Goal: Check status: Check status

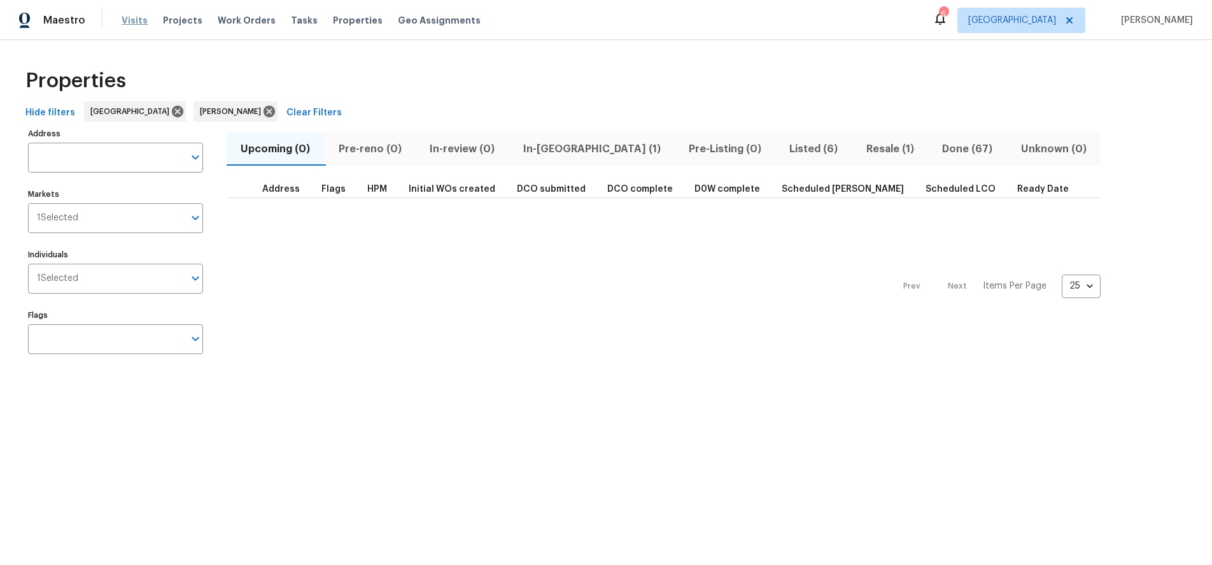
click at [131, 19] on span "Visits" at bounding box center [135, 20] width 26 height 13
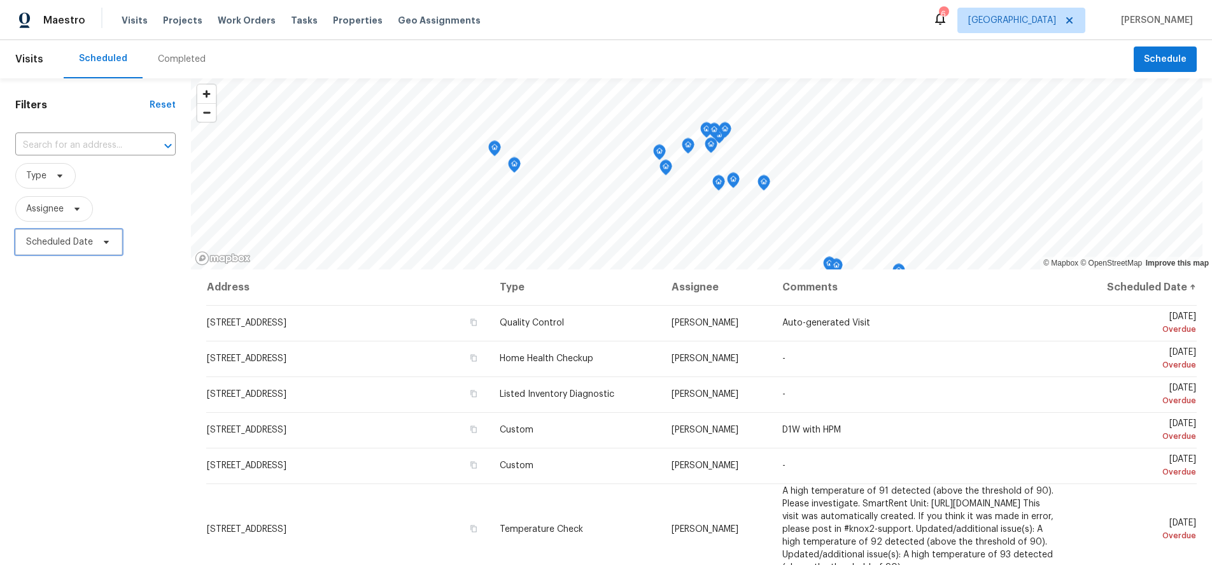
click at [87, 235] on span "Scheduled Date" at bounding box center [68, 241] width 107 height 25
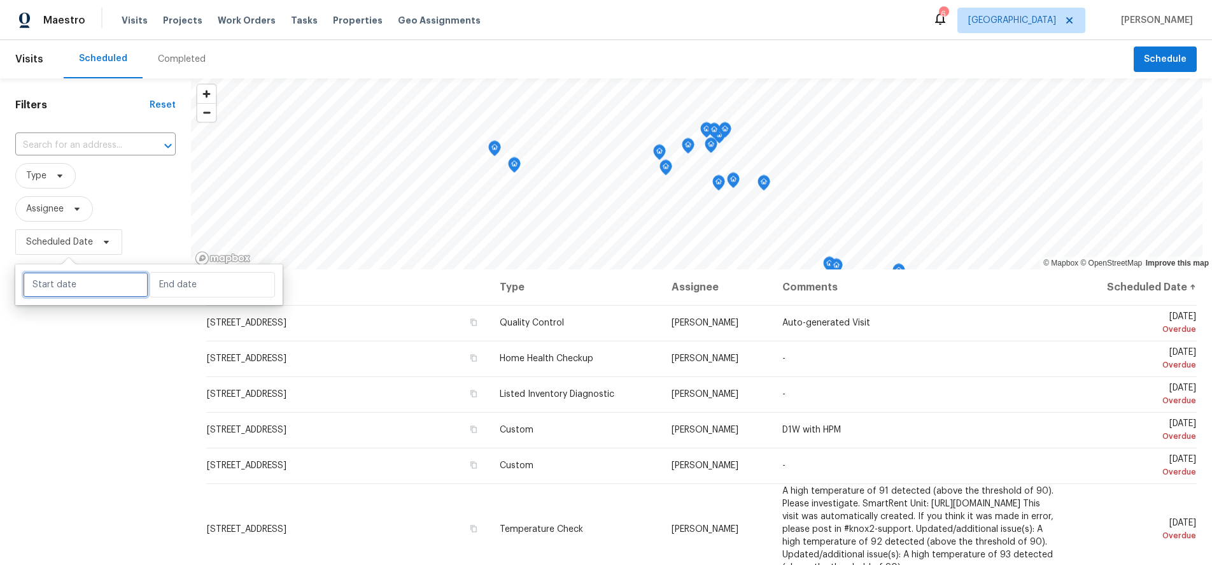
click at [93, 278] on input "text" at bounding box center [85, 284] width 125 height 25
select select "7"
select select "2025"
select select "8"
select select "2025"
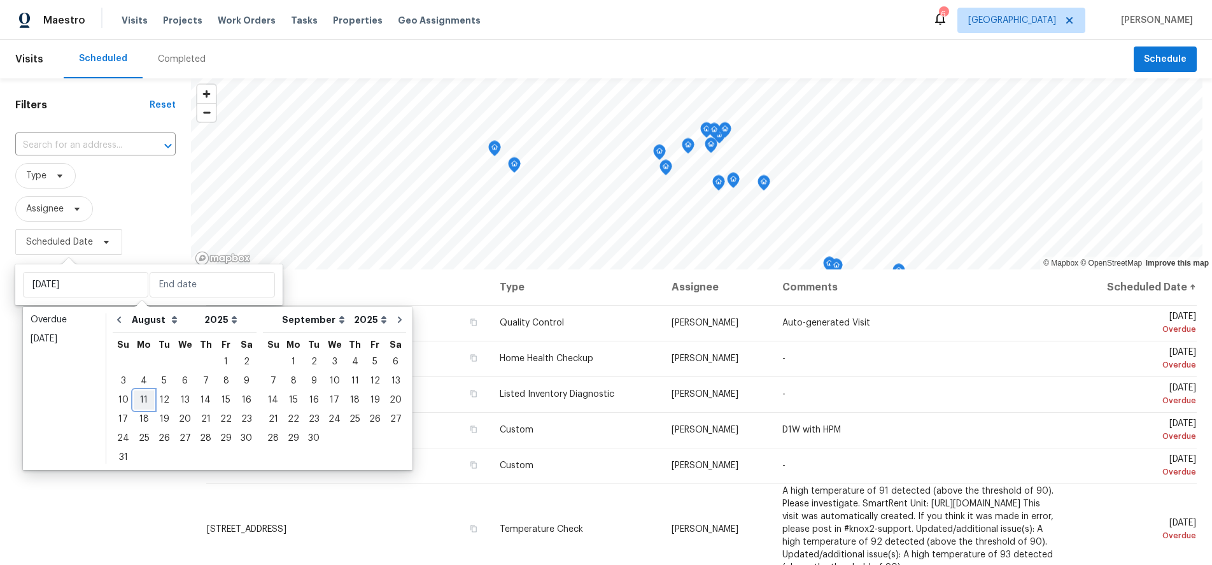
click at [138, 402] on div "11" at bounding box center [144, 400] width 20 height 18
type input "Mon, Aug 11"
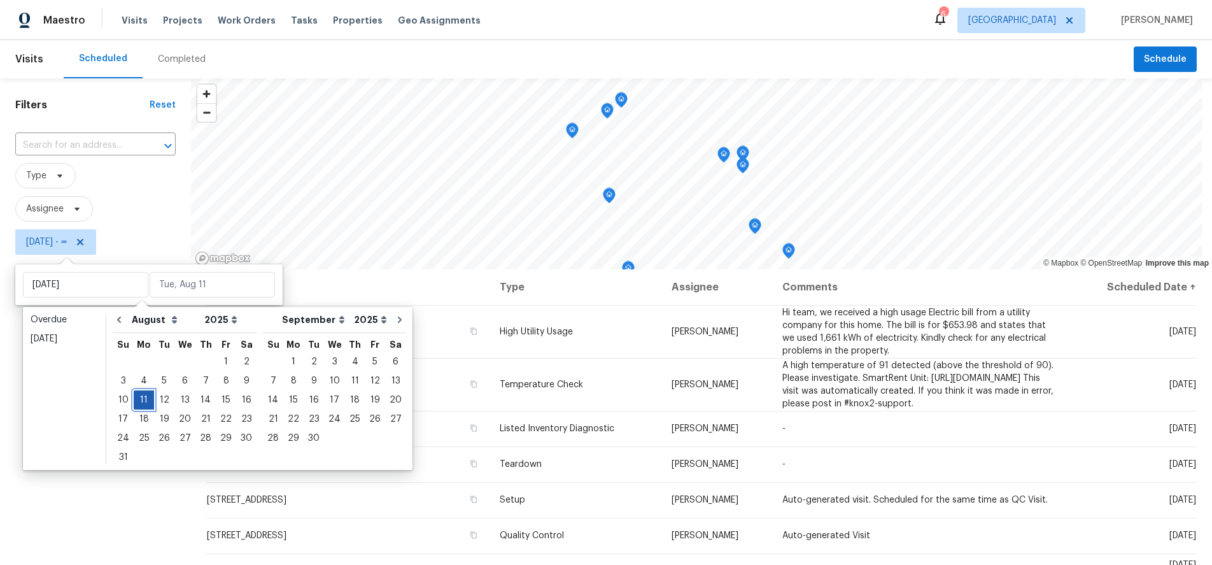
click at [139, 402] on div "11" at bounding box center [144, 400] width 20 height 18
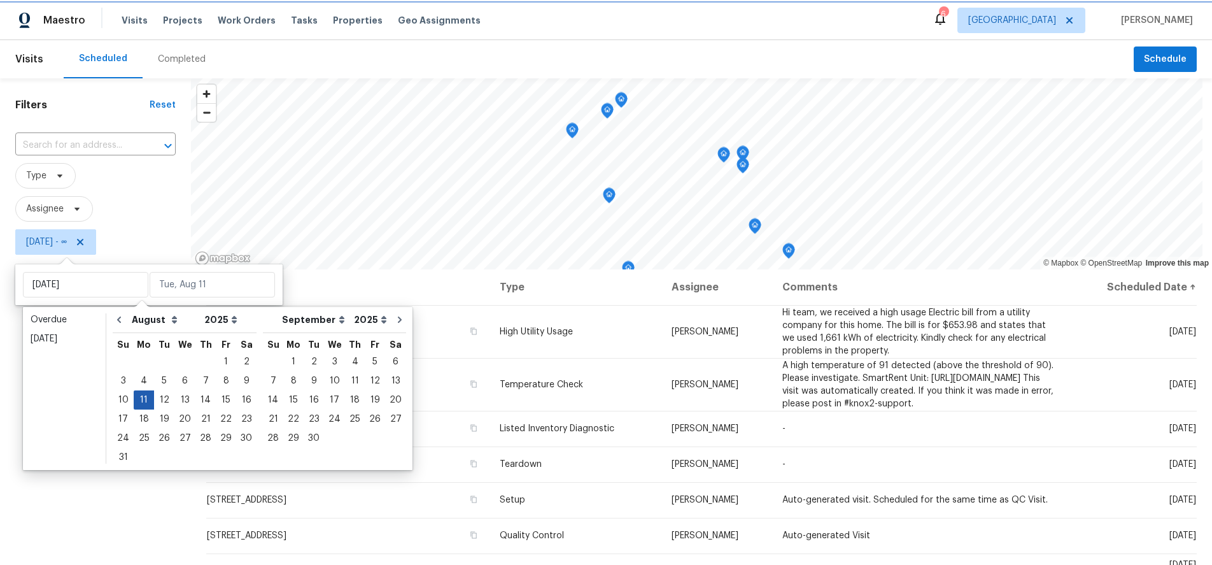
type input "Mon, Aug 11"
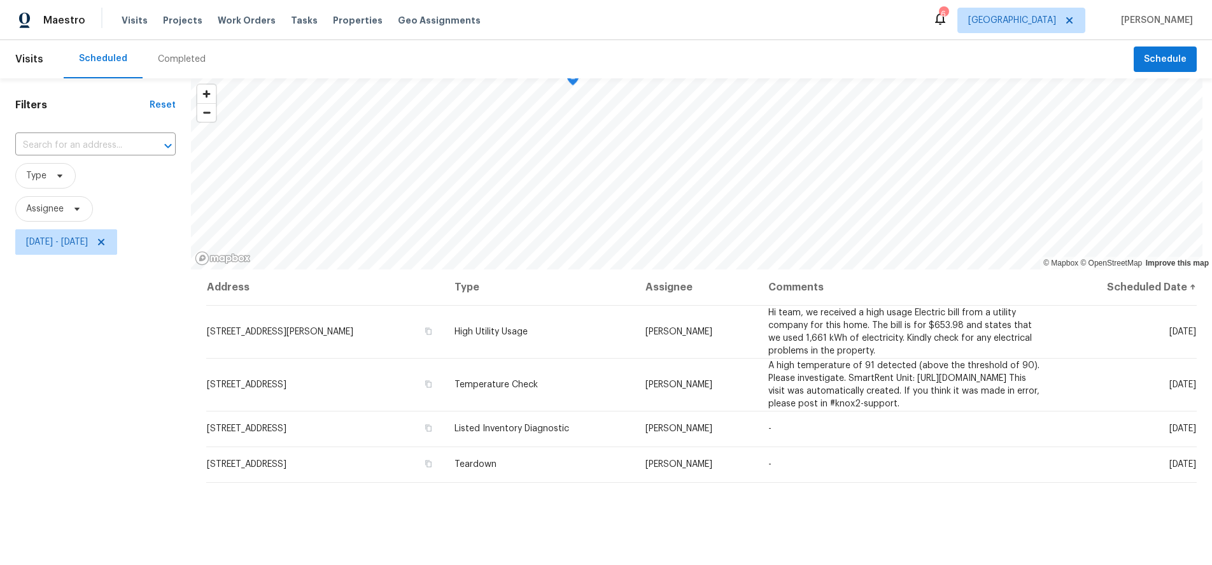
click at [94, 435] on div "Filters Reset ​ Type Assignee Mon, Aug 11 - Mon, Aug 11" at bounding box center [95, 399] width 191 height 643
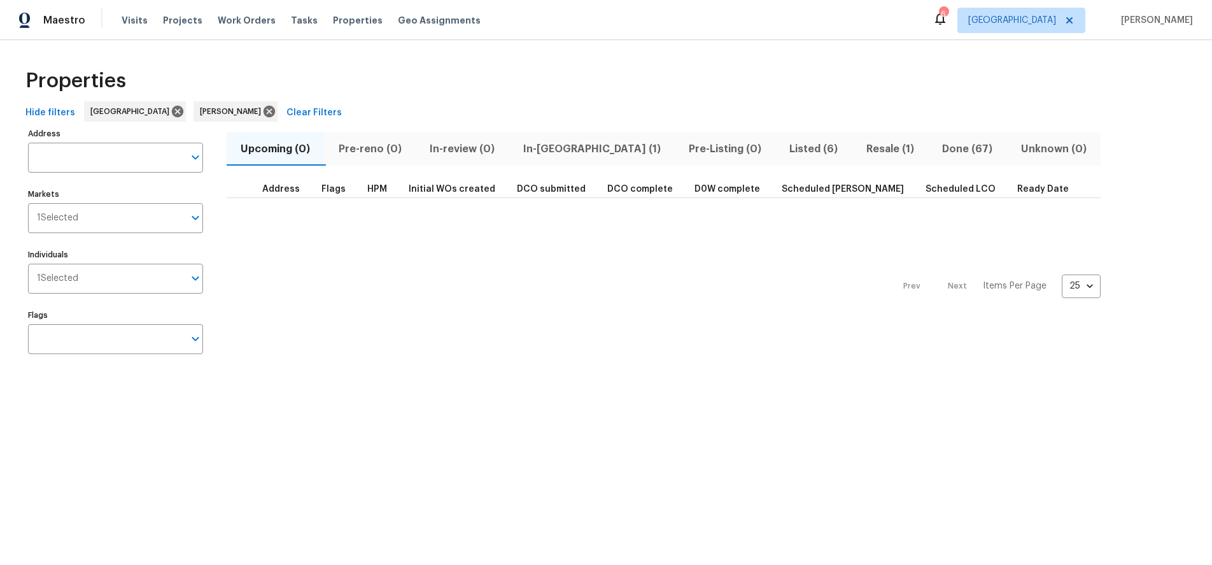
click at [783, 152] on span "Listed (6)" at bounding box center [813, 149] width 61 height 18
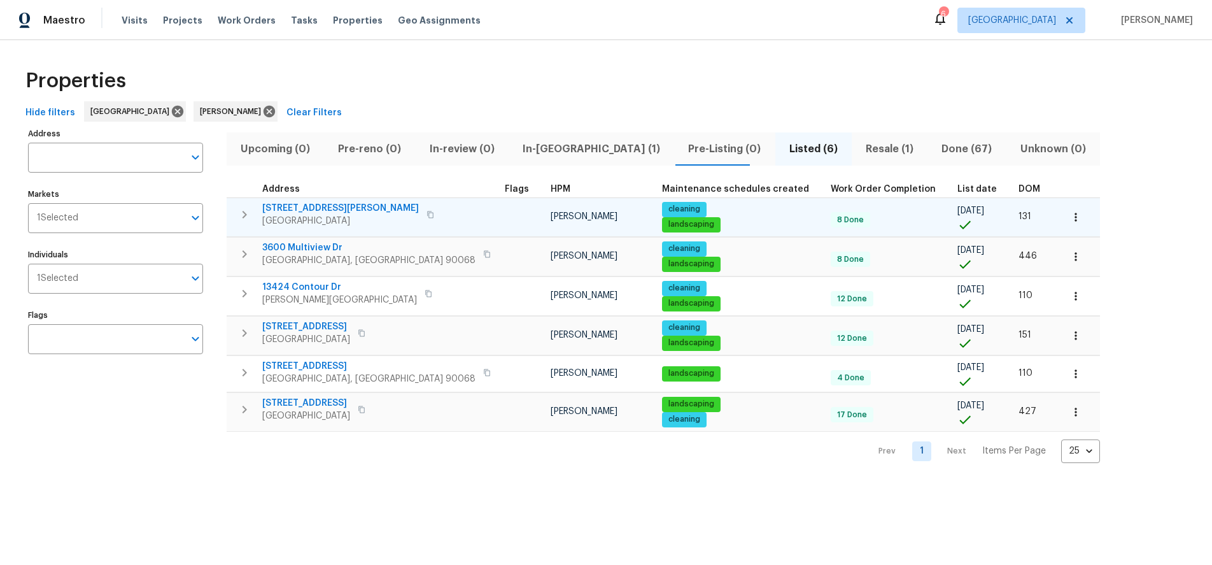
click at [426, 215] on icon "button" at bounding box center [430, 215] width 8 height 8
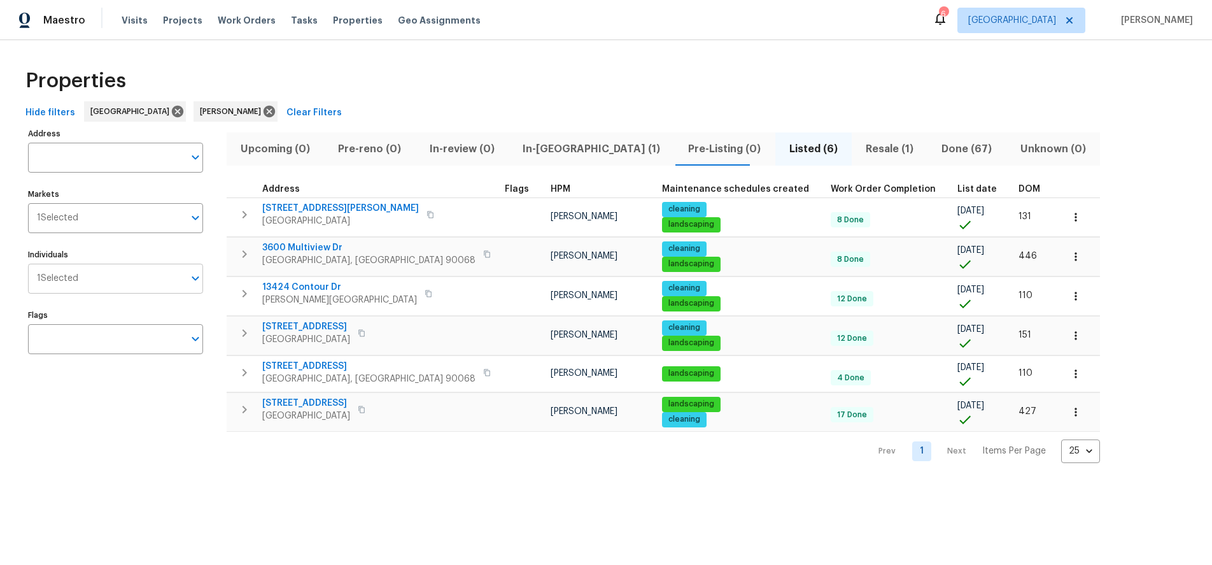
click at [94, 283] on input "Individuals" at bounding box center [131, 279] width 106 height 30
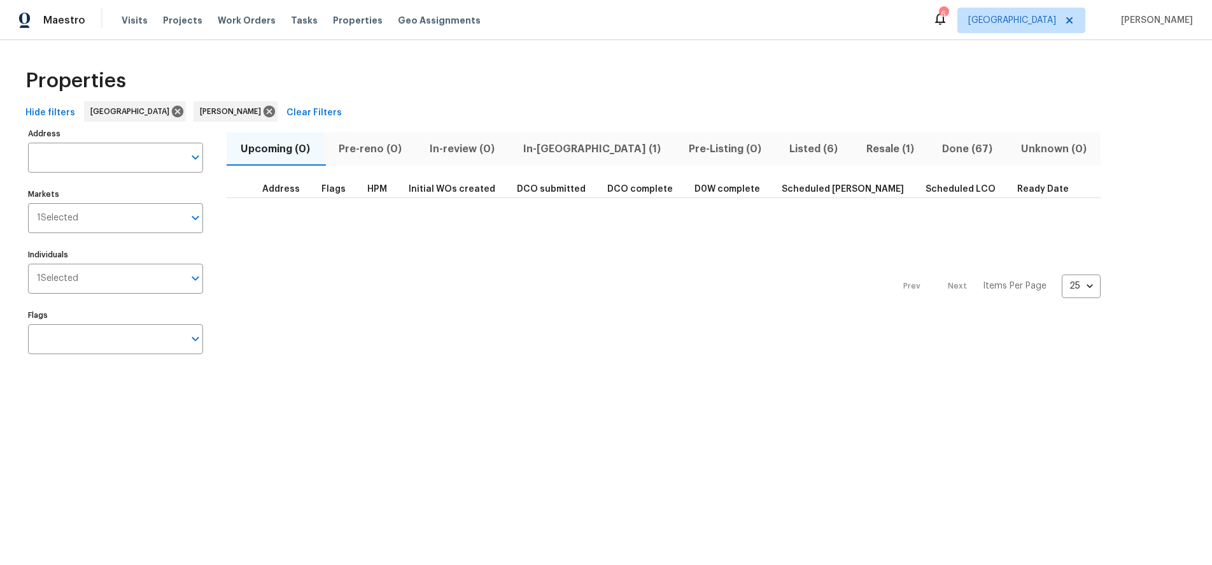
click at [439, 315] on div "Prev Next Items Per Page 25 25 ​" at bounding box center [664, 282] width 874 height 169
click at [128, 23] on span "Visits" at bounding box center [135, 20] width 26 height 13
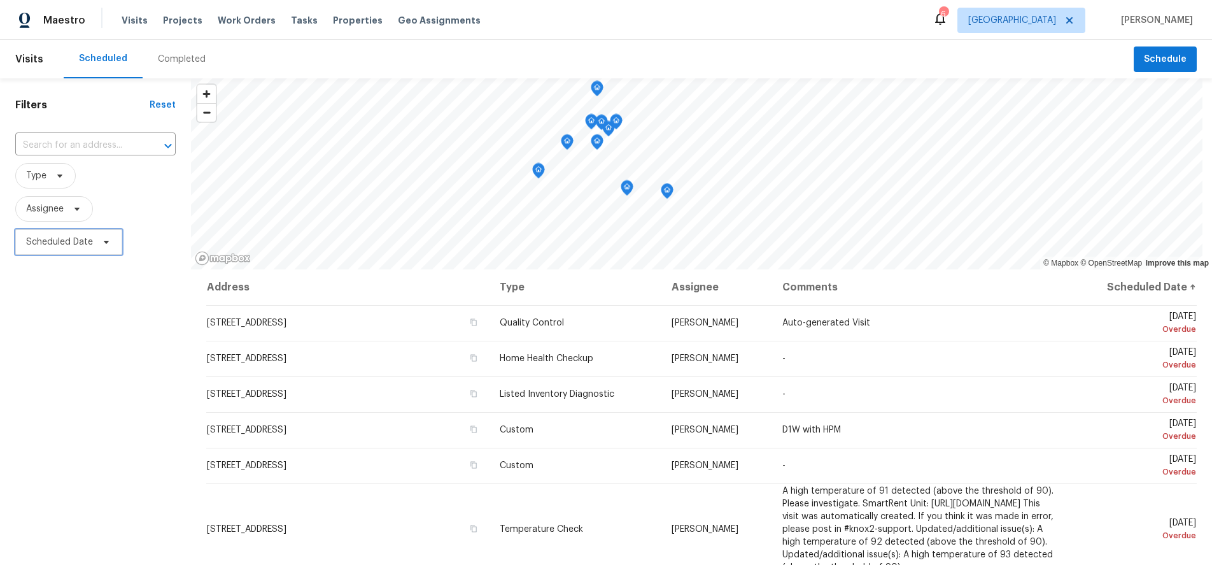
click at [84, 241] on span "Scheduled Date" at bounding box center [59, 242] width 67 height 13
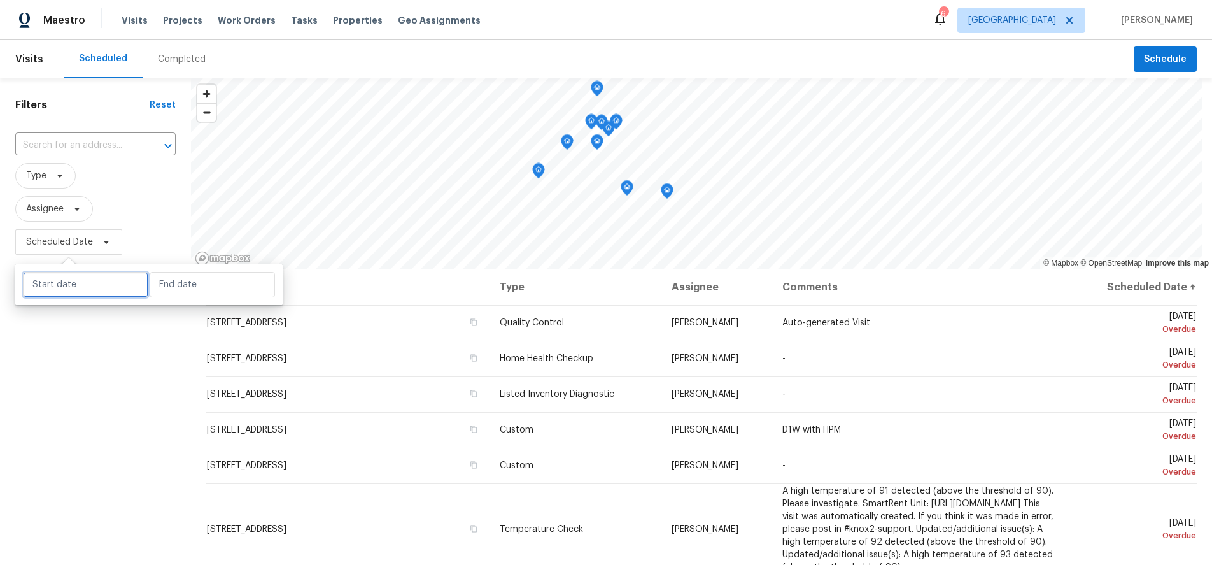
select select "7"
select select "2025"
select select "8"
select select "2025"
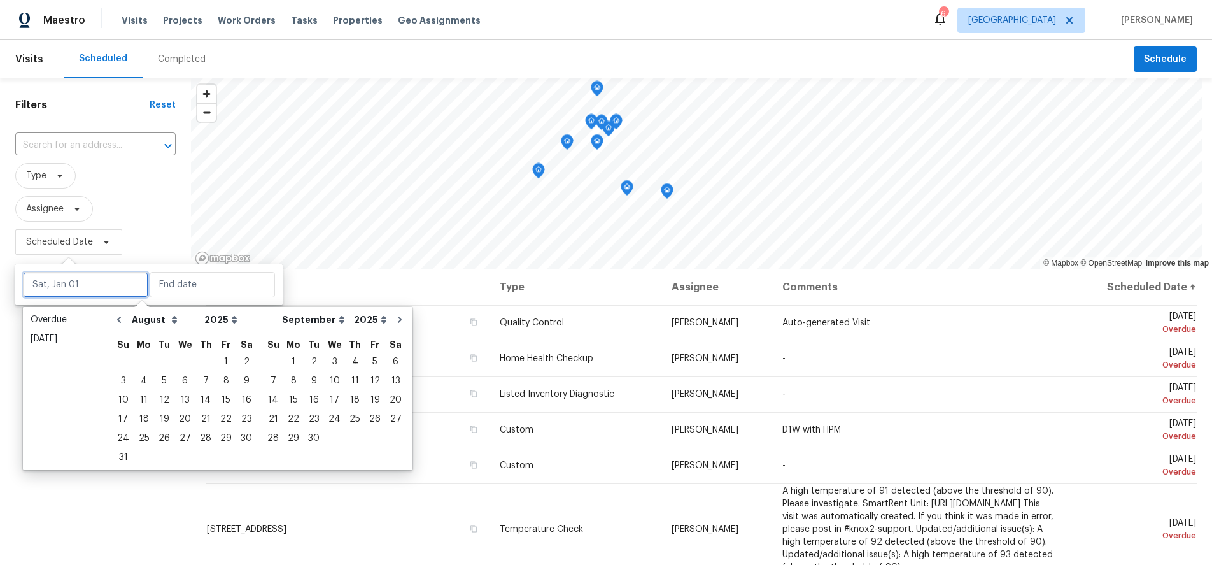
click at [90, 276] on input "text" at bounding box center [85, 284] width 125 height 25
click at [219, 393] on div "15" at bounding box center [226, 400] width 20 height 18
type input "Fri, Aug 15"
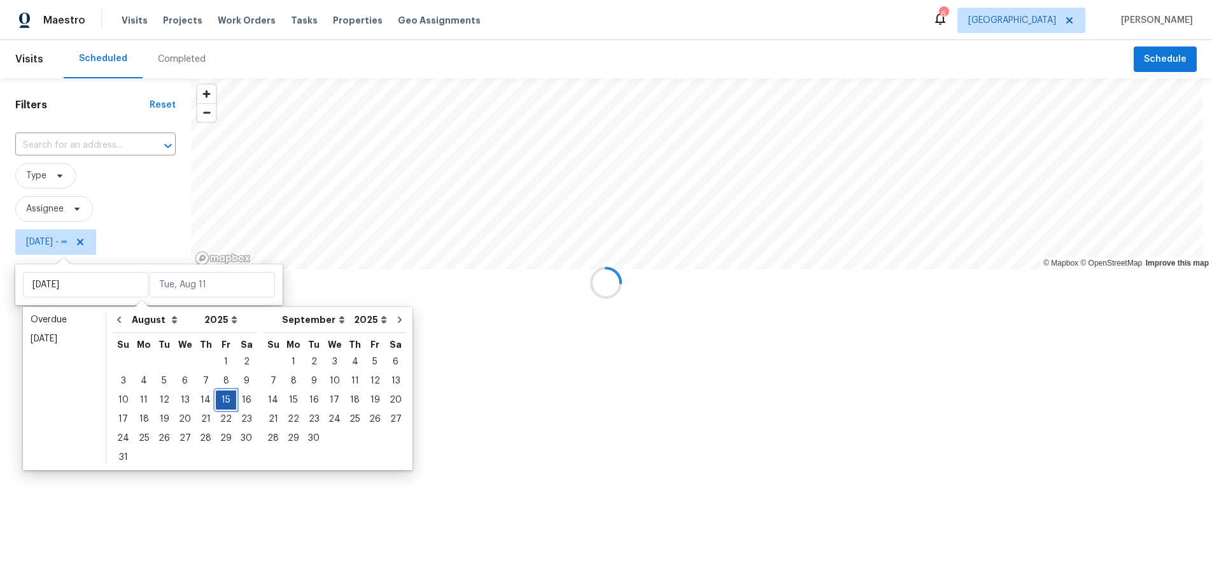
click at [219, 393] on div "15" at bounding box center [226, 400] width 20 height 18
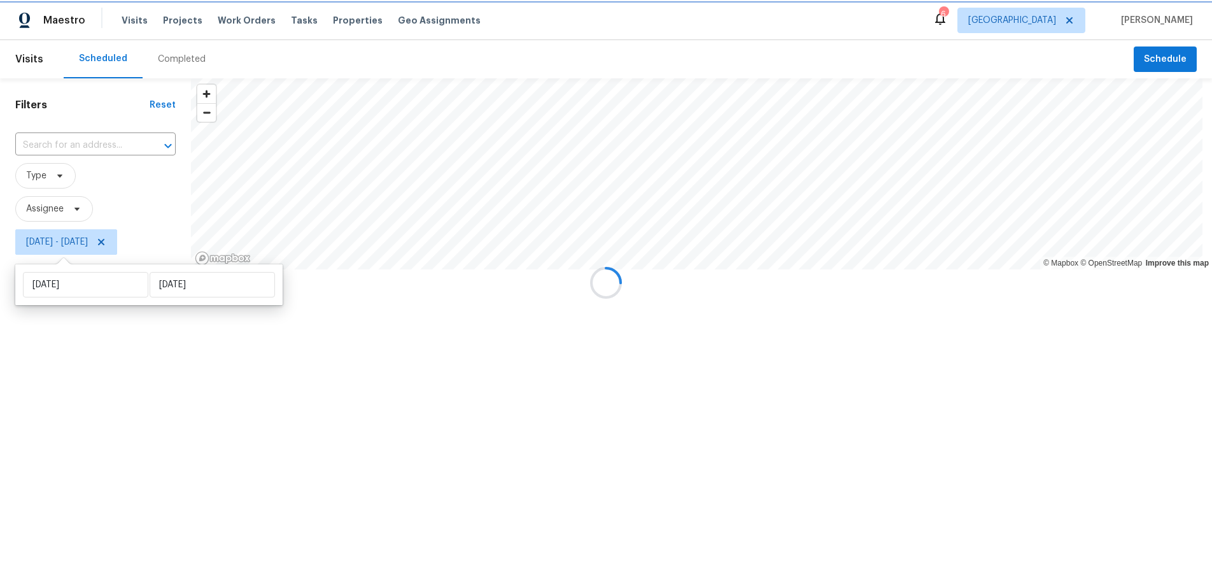
type input "Fri, Aug 15"
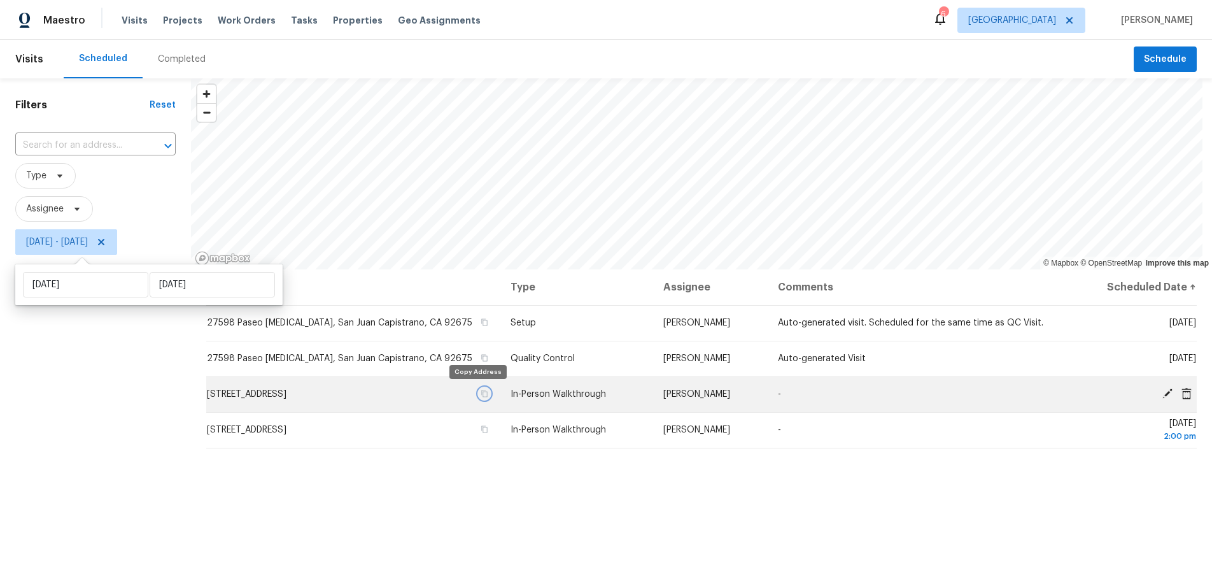
click at [481, 393] on icon "button" at bounding box center [484, 393] width 6 height 7
